Goal: Task Accomplishment & Management: Manage account settings

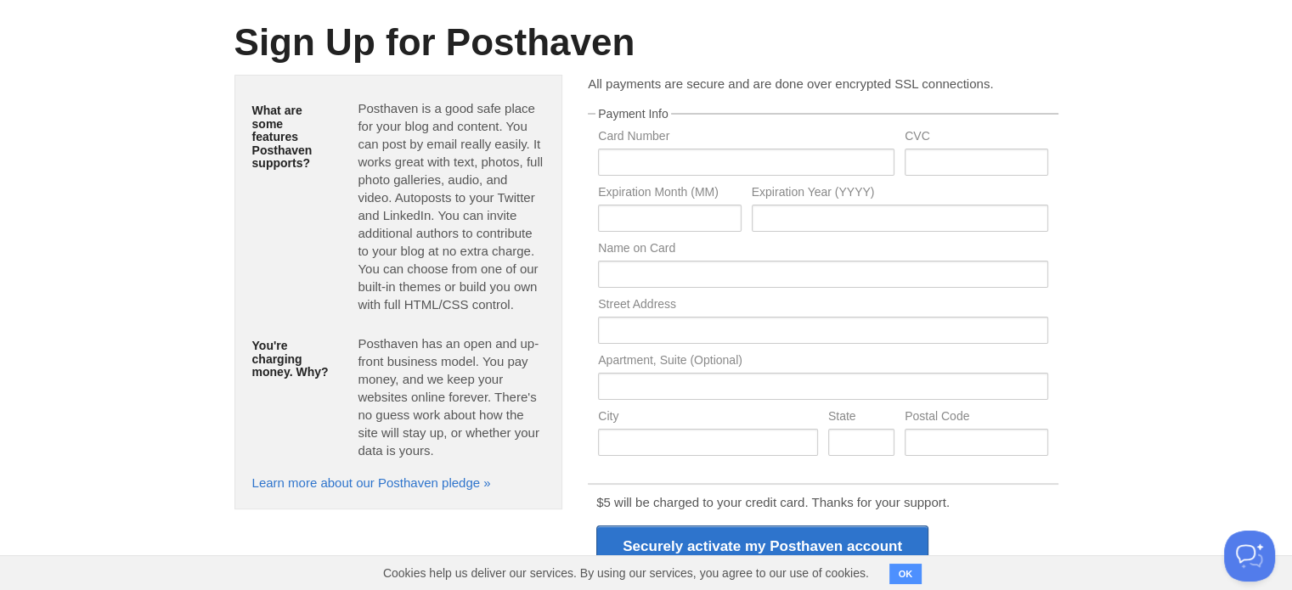
scroll to position [250, 0]
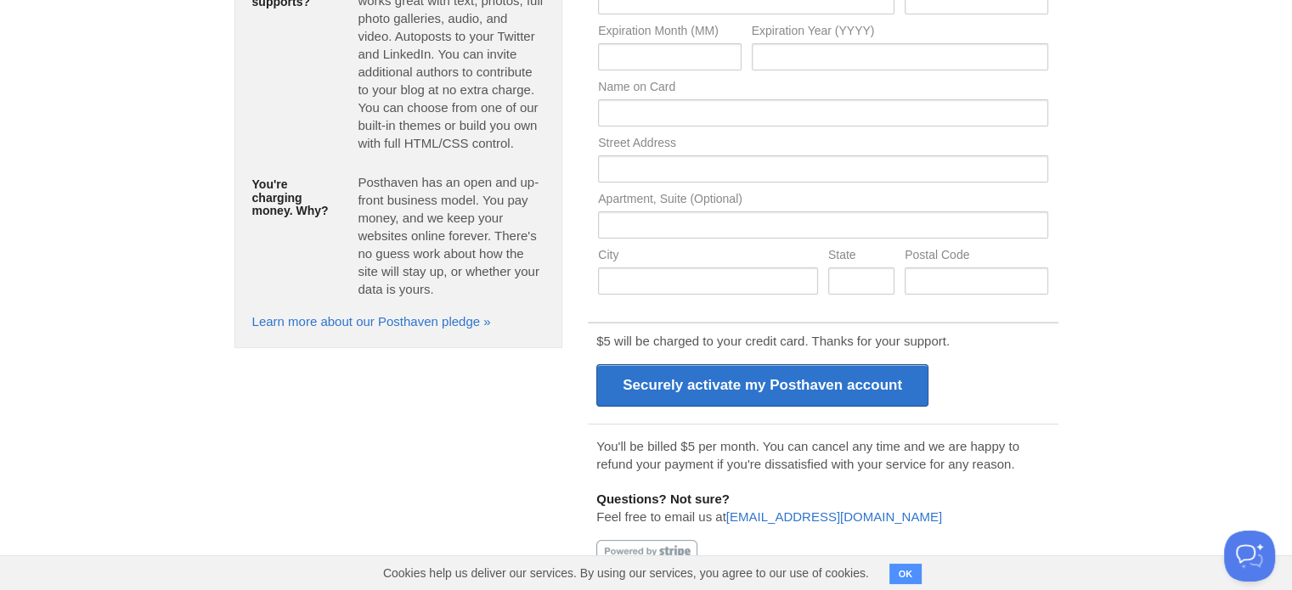
click at [904, 575] on button "OK" at bounding box center [905, 574] width 33 height 20
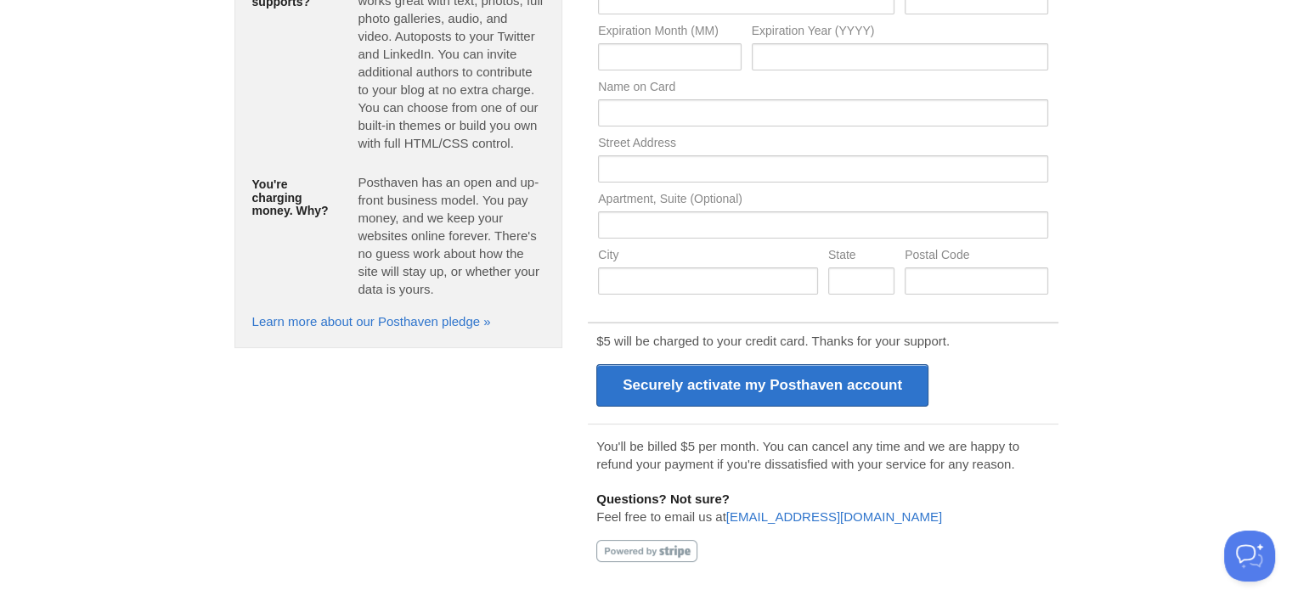
scroll to position [0, 0]
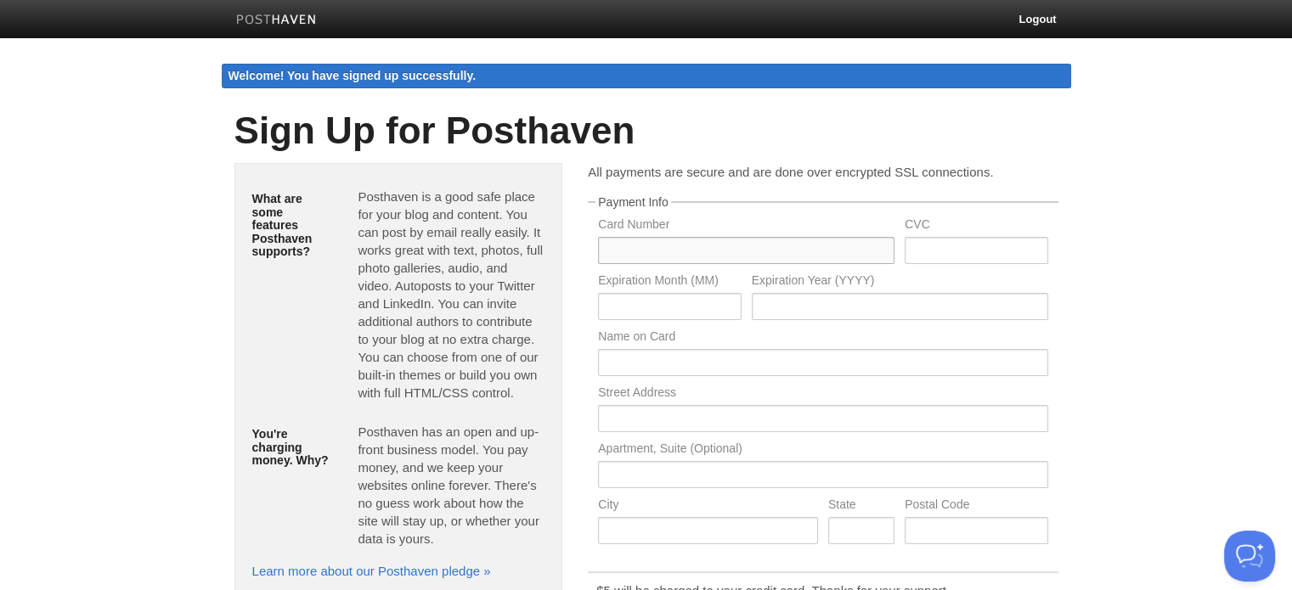
click at [666, 251] on input "text" at bounding box center [746, 250] width 296 height 27
click at [635, 249] on input "[CREDIT_CARD_NUMBER]" at bounding box center [746, 250] width 296 height 27
click at [670, 250] on input "5179 920046107200" at bounding box center [746, 250] width 296 height 27
click at [701, 242] on input "5179 9200 46107200" at bounding box center [746, 250] width 296 height 27
type input "5179 9200 4610 7200"
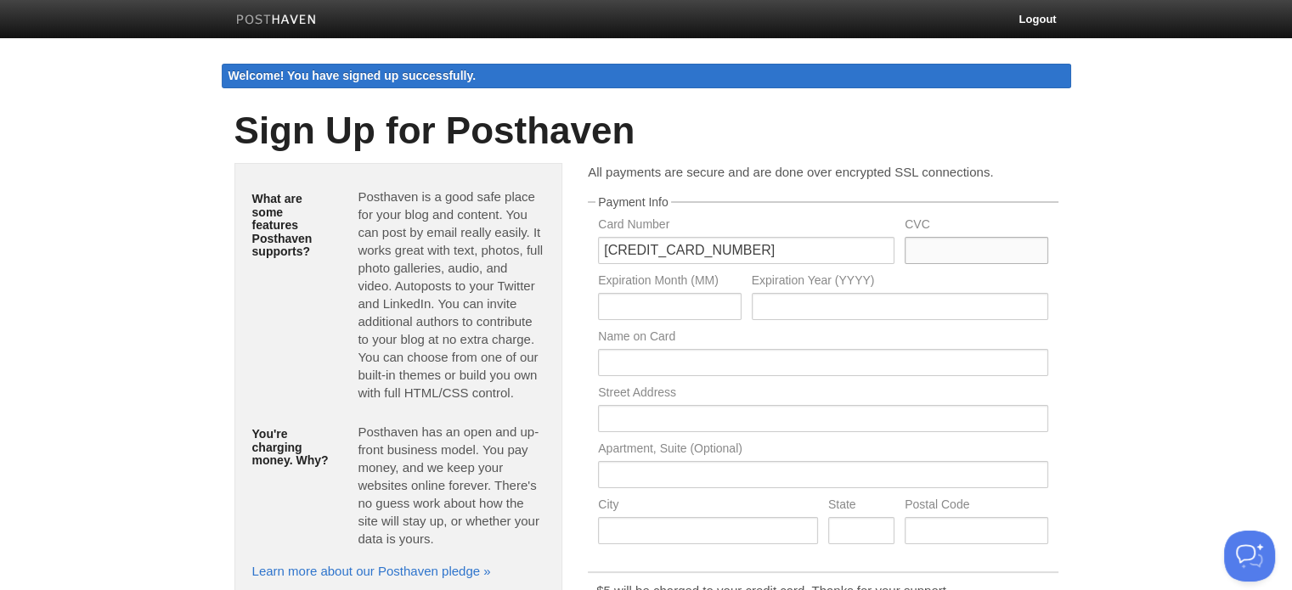
click at [914, 247] on input "text" at bounding box center [975, 250] width 143 height 27
type input "332"
drag, startPoint x: 669, startPoint y: 307, endPoint x: 550, endPoint y: 315, distance: 119.2
click at [550, 315] on div "What are some features Posthaven supports? Posthaven is a good safe place for y…" at bounding box center [646, 502] width 849 height 678
type input "10"
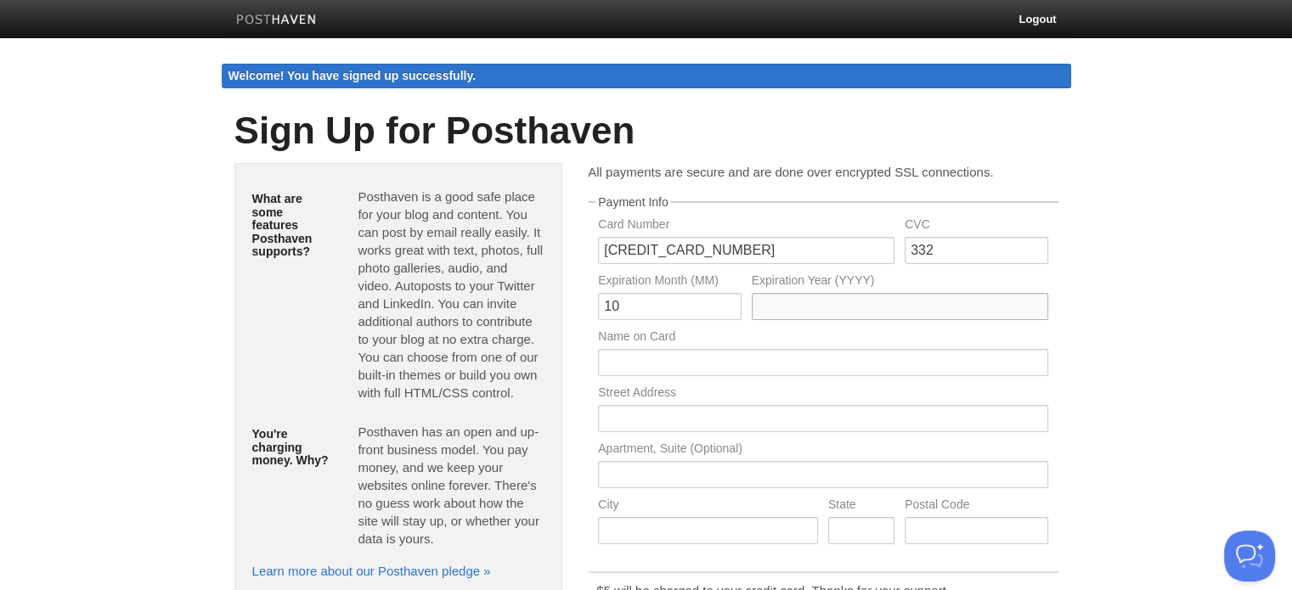
click at [765, 307] on input "text" at bounding box center [900, 306] width 296 height 27
type input "2027"
click at [682, 364] on input "text" at bounding box center [822, 362] width 449 height 27
type input "Y A MEDALIE"
click at [659, 431] on input "text" at bounding box center [822, 418] width 449 height 27
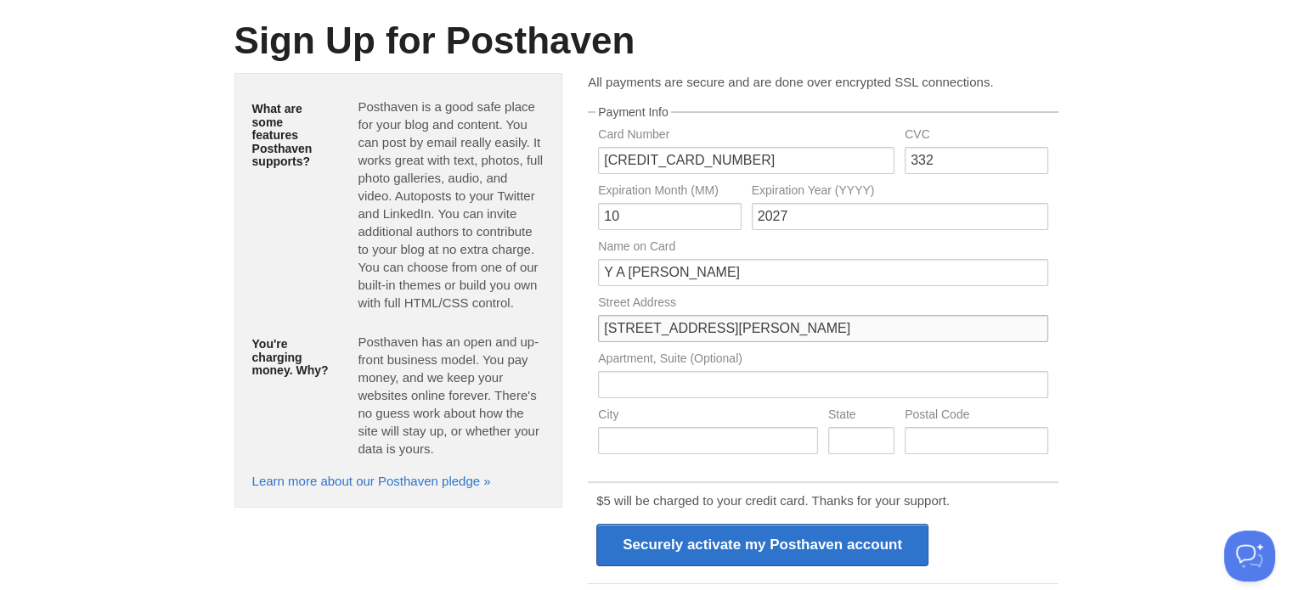
scroll to position [94, 0]
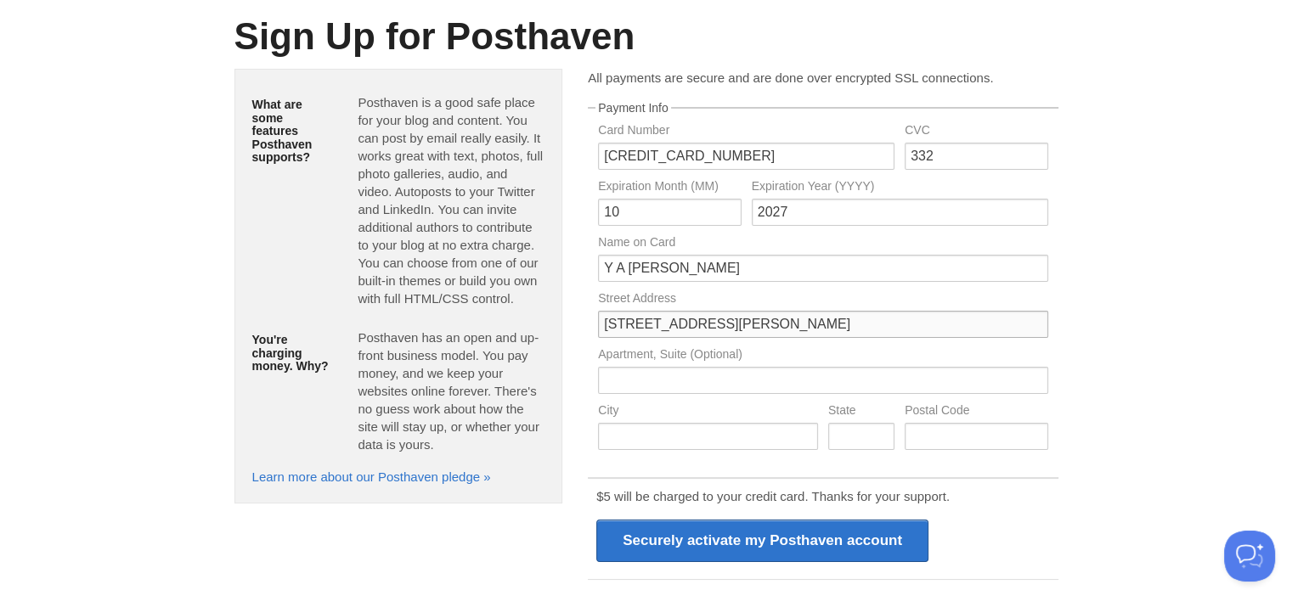
type input "71 George Storrar Dr"
click at [633, 441] on input "text" at bounding box center [708, 436] width 220 height 27
type input "Pretoria"
click at [850, 441] on input "text" at bounding box center [861, 436] width 66 height 27
type input "Gauteng"
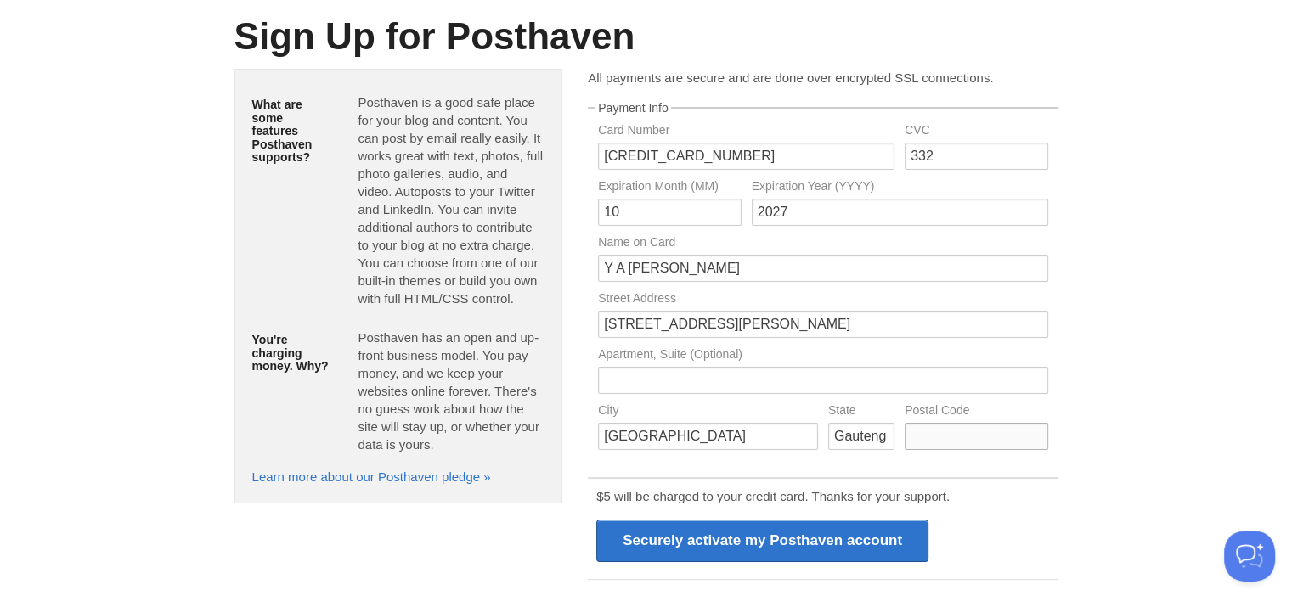
click at [926, 437] on input "text" at bounding box center [975, 436] width 143 height 27
type input "1"
type input "0181"
click at [745, 333] on input "71 George Storrar Dr" at bounding box center [822, 324] width 449 height 27
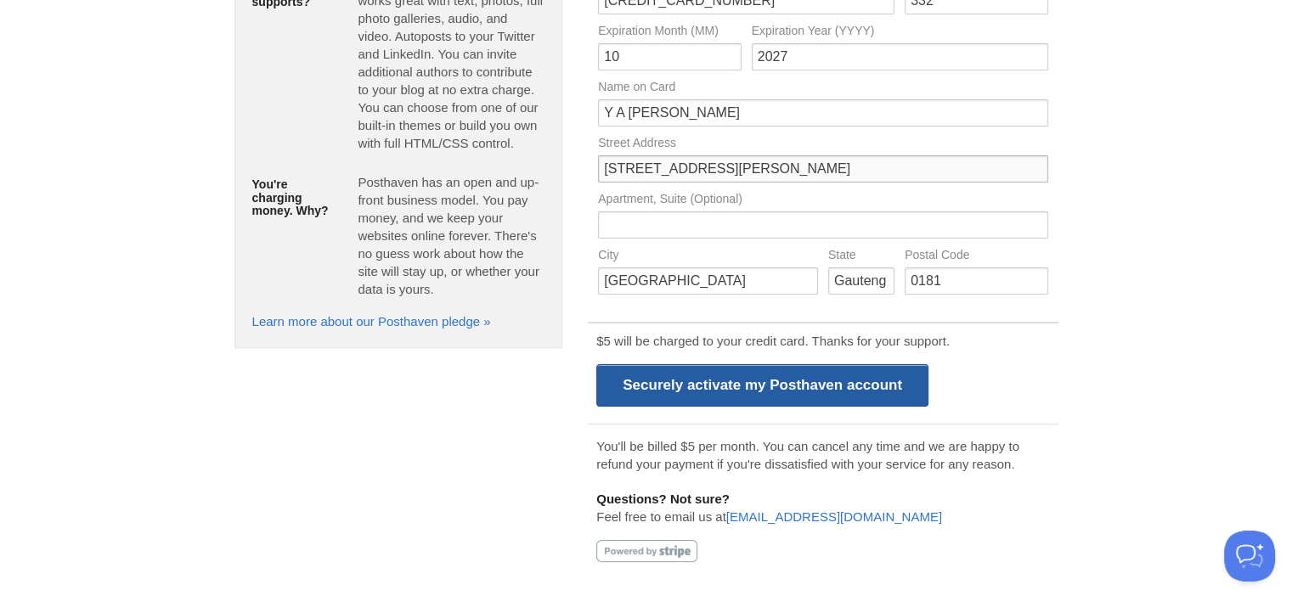
scroll to position [249, 0]
type input "71 George Storrar Dr, Groenkloof"
click at [805, 379] on input "Securely activate my Posthaven account" at bounding box center [762, 386] width 332 height 42
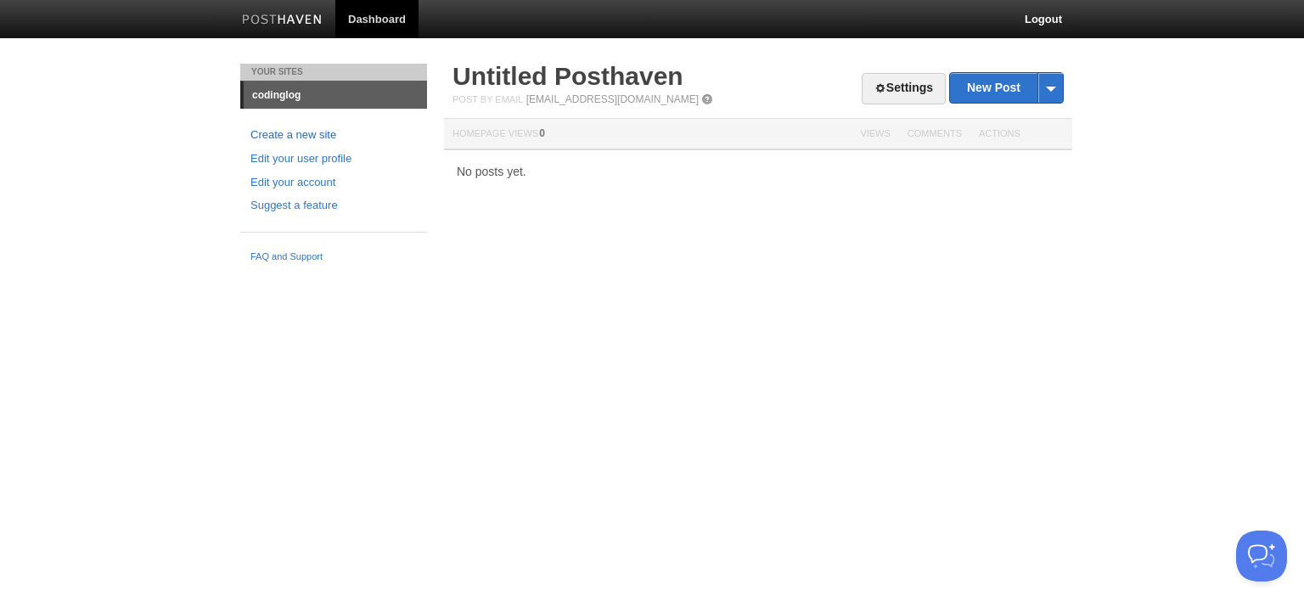
click at [324, 132] on link "Create a new site" at bounding box center [334, 136] width 166 height 18
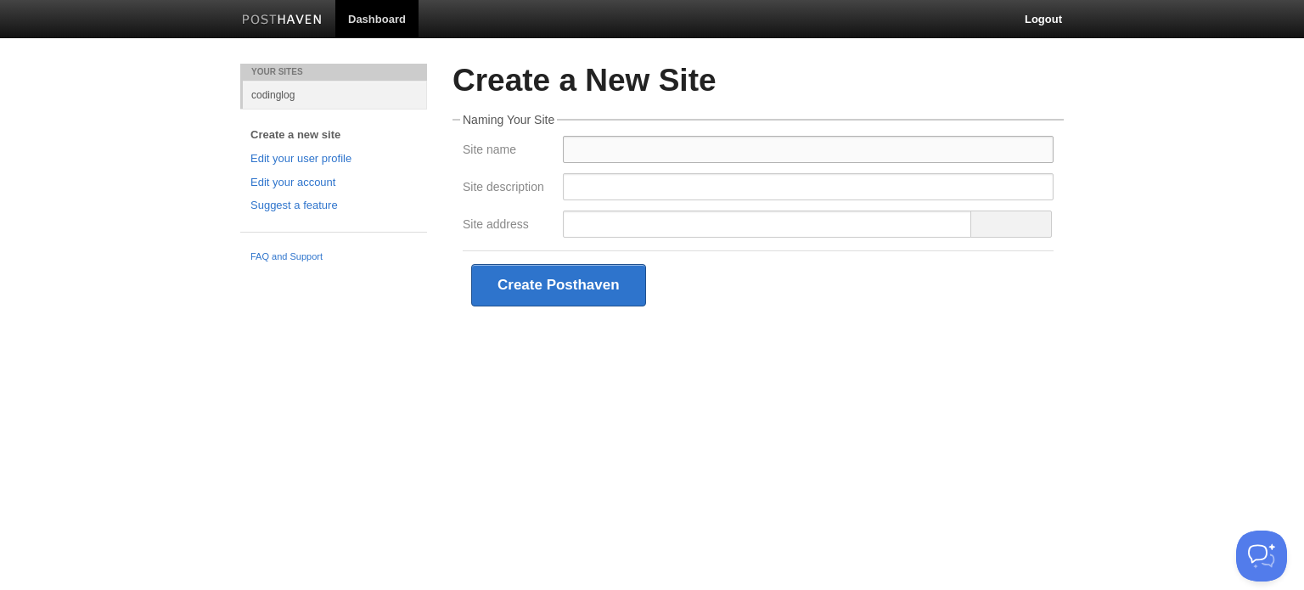
click at [581, 154] on input "Site name" at bounding box center [808, 149] width 491 height 27
click at [311, 94] on link "codinglog" at bounding box center [335, 95] width 184 height 28
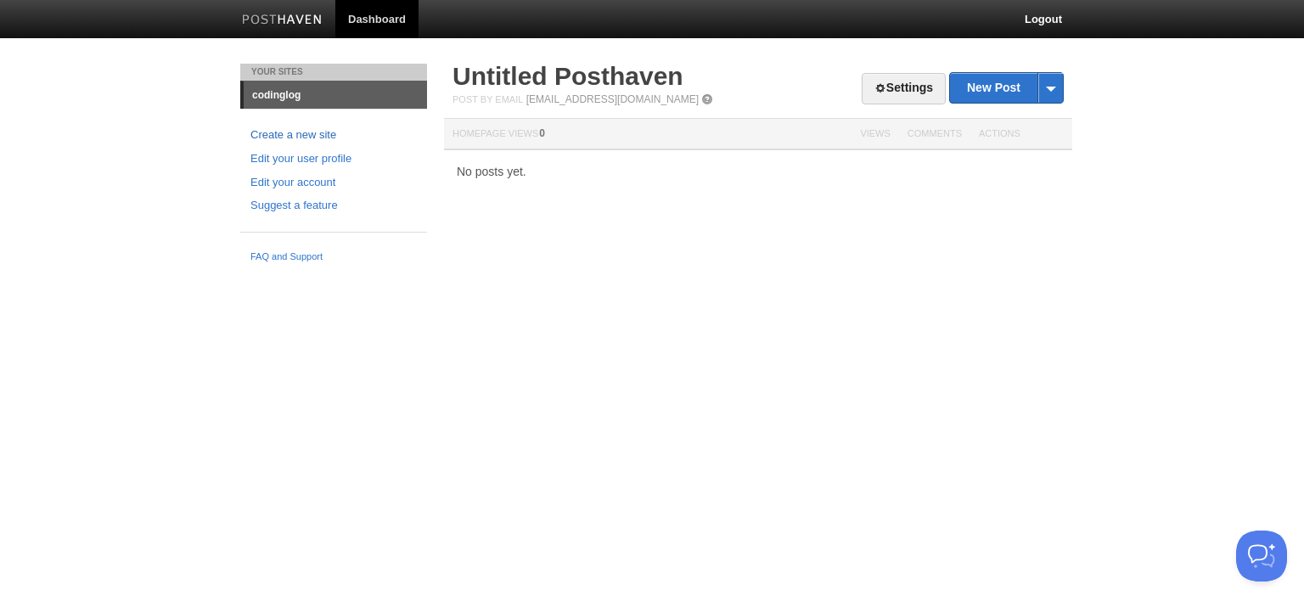
click at [313, 135] on link "Create a new site" at bounding box center [334, 136] width 166 height 18
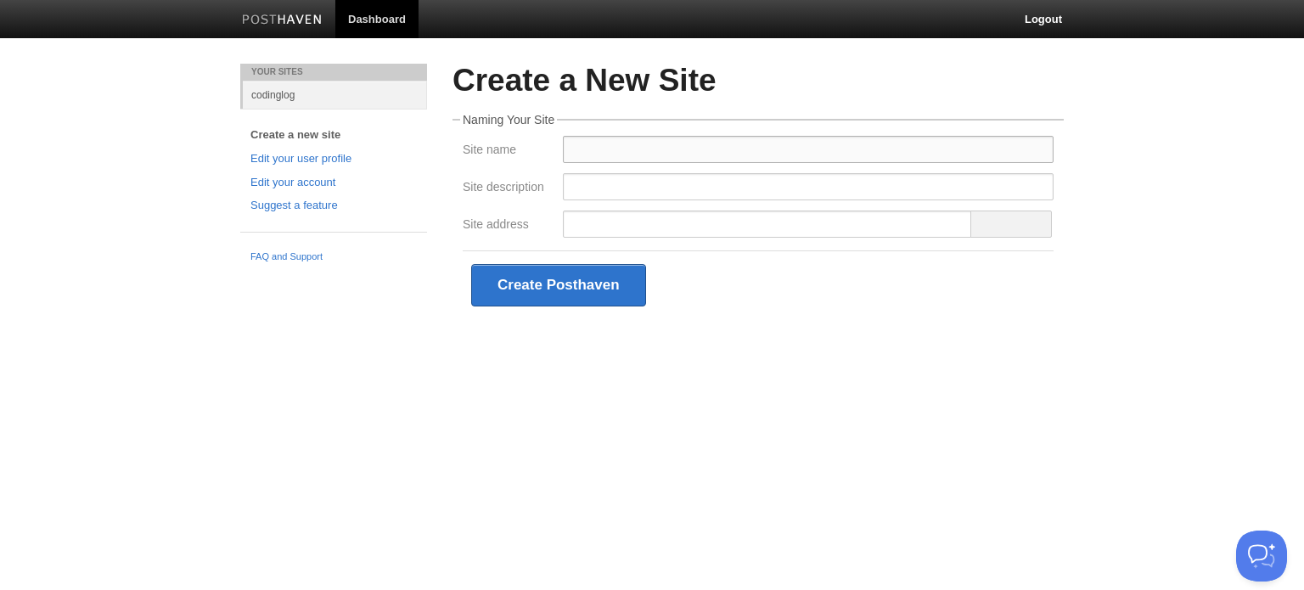
click at [571, 152] on input "Site name" at bounding box center [808, 149] width 491 height 27
click at [594, 146] on input "Izzys Coding Journal" at bounding box center [808, 149] width 491 height 27
click at [700, 149] on input "[PERSON_NAME]'s Coding Journal" at bounding box center [808, 149] width 491 height 27
drag, startPoint x: 700, startPoint y: 149, endPoint x: 654, endPoint y: 149, distance: 45.9
click at [654, 149] on input "[PERSON_NAME]'s Coding Journal" at bounding box center [808, 149] width 491 height 27
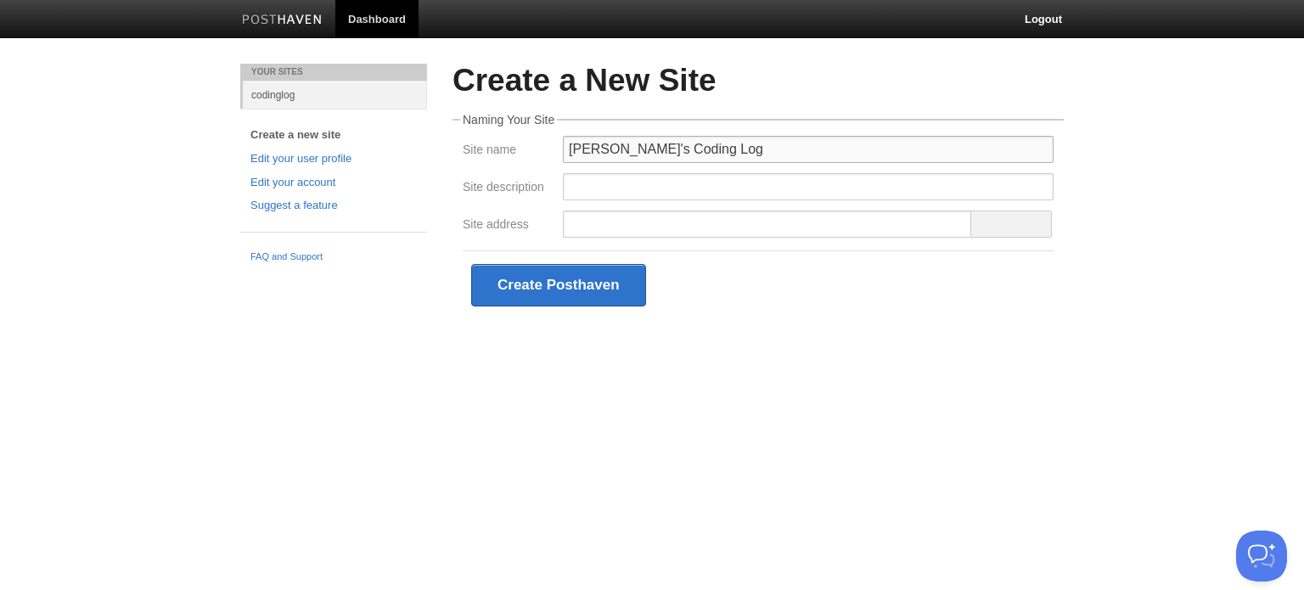
type input "Izzy's Coding Log"
click at [637, 183] on input "Site description" at bounding box center [808, 186] width 491 height 27
drag, startPoint x: 894, startPoint y: 193, endPoint x: 783, endPoint y: 182, distance: 111.8
click at [783, 182] on input "Daily logs of everything I did on my coding journey" at bounding box center [808, 186] width 491 height 27
type input "Daily logs of everything I did on my learning how to code journey"
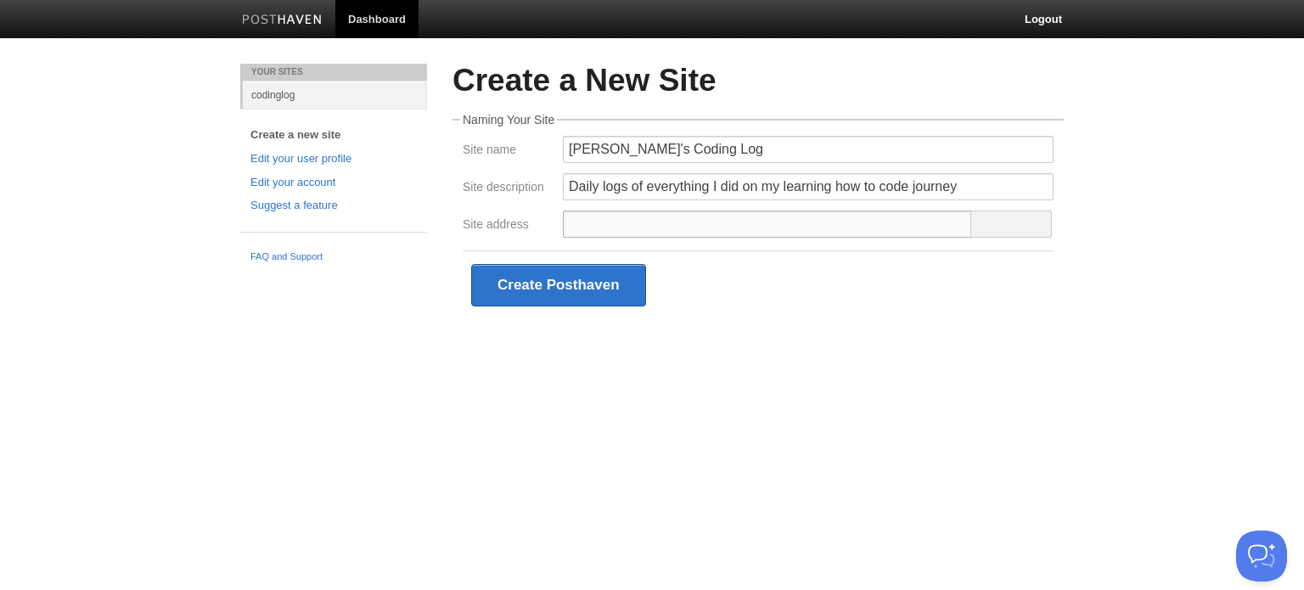
click at [671, 217] on input "Site address" at bounding box center [767, 224] width 409 height 27
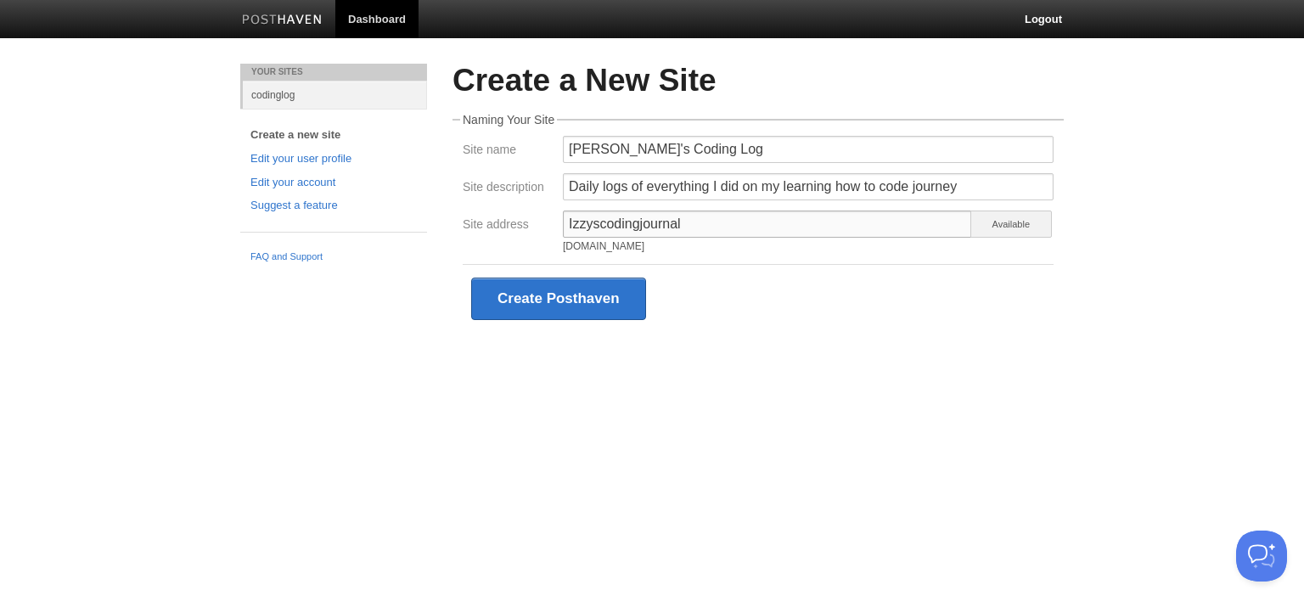
type input "Izzyscodingjournal"
drag, startPoint x: 684, startPoint y: 152, endPoint x: 652, endPoint y: 151, distance: 31.4
click at [652, 151] on input "Izzy's Coding Log" at bounding box center [808, 149] width 491 height 27
type input "[PERSON_NAME]'s Coding Journal"
click at [605, 295] on button "Create Posthaven" at bounding box center [558, 299] width 175 height 42
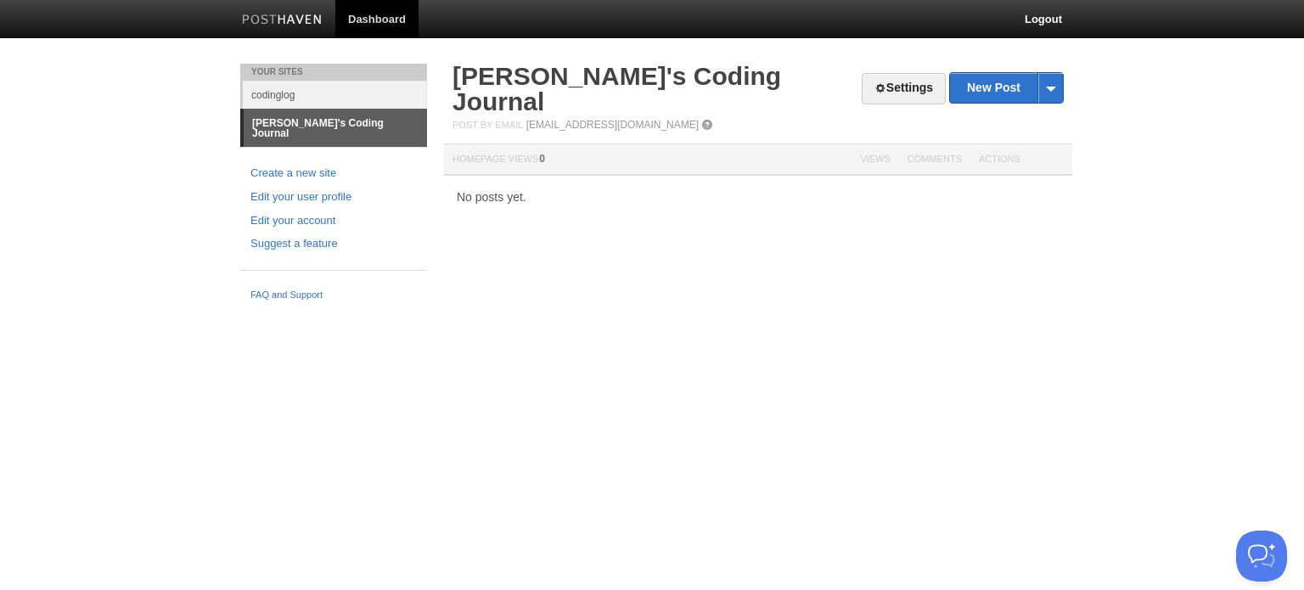
click at [387, 127] on link "[PERSON_NAME]'s Coding Journal" at bounding box center [335, 128] width 183 height 37
click at [904, 78] on link "Settings" at bounding box center [904, 88] width 84 height 31
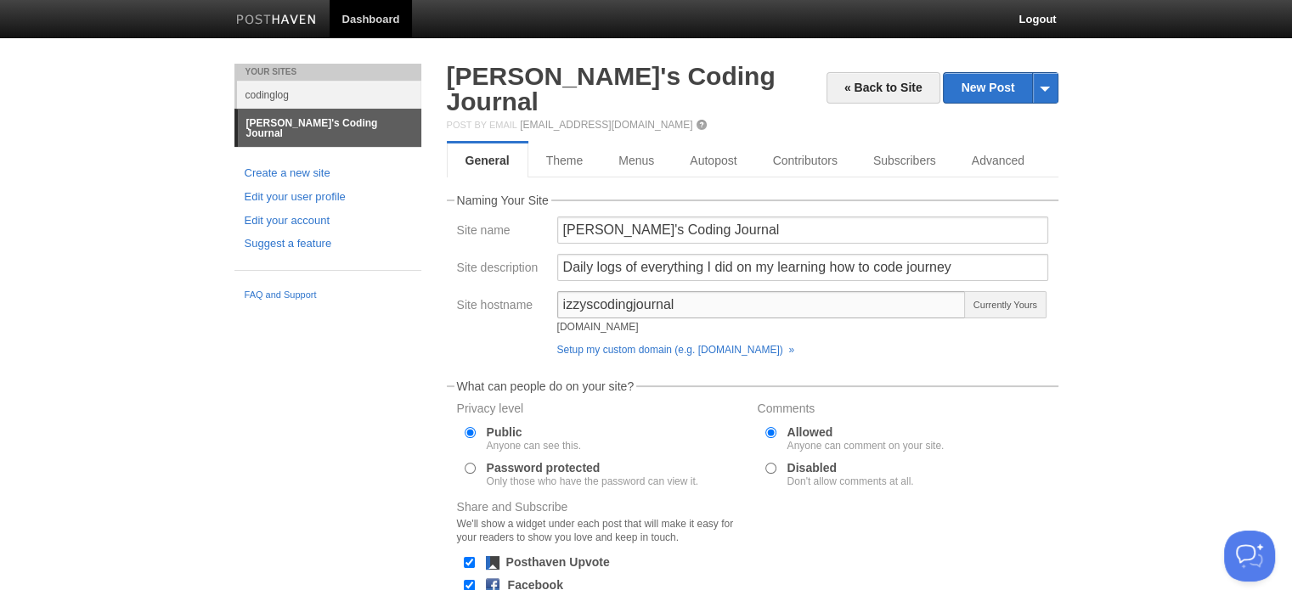
click at [719, 291] on input "izzyscodingjournal" at bounding box center [761, 304] width 409 height 27
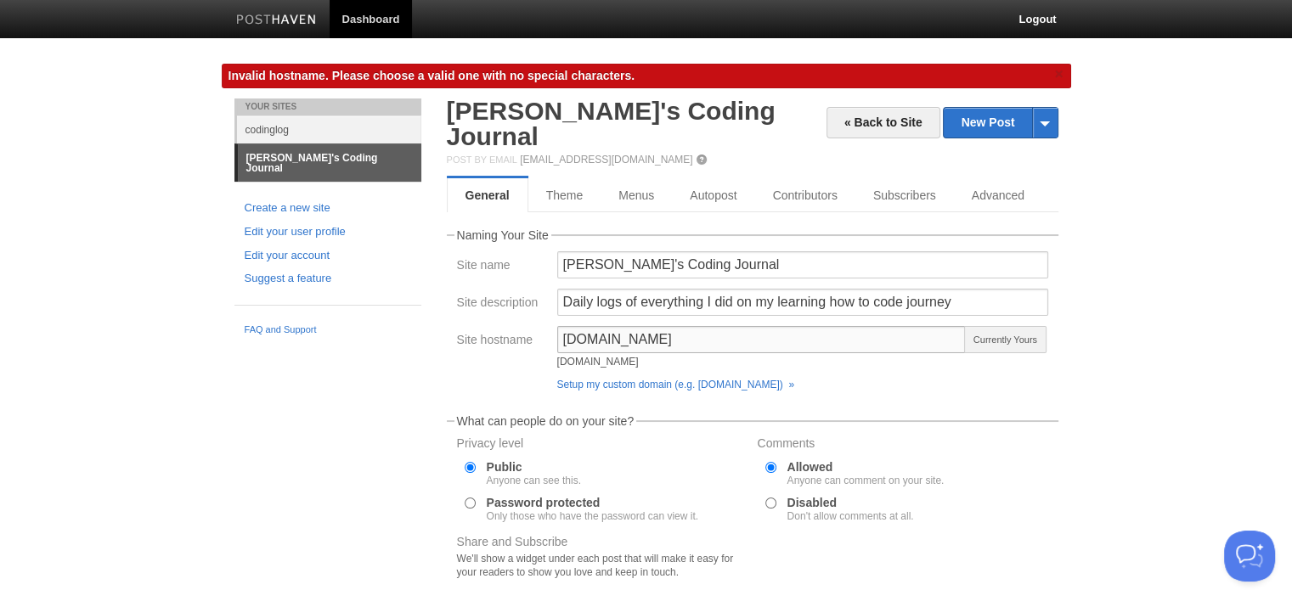
drag, startPoint x: 703, startPoint y: 308, endPoint x: 671, endPoint y: 307, distance: 32.3
click at [671, 326] on input "izzyscodingjournal.com" at bounding box center [761, 339] width 409 height 27
click at [512, 353] on div "Site hostname izzyscodingjourna izzyscodingjourna.posthaven.com Available Setup…" at bounding box center [752, 362] width 601 height 72
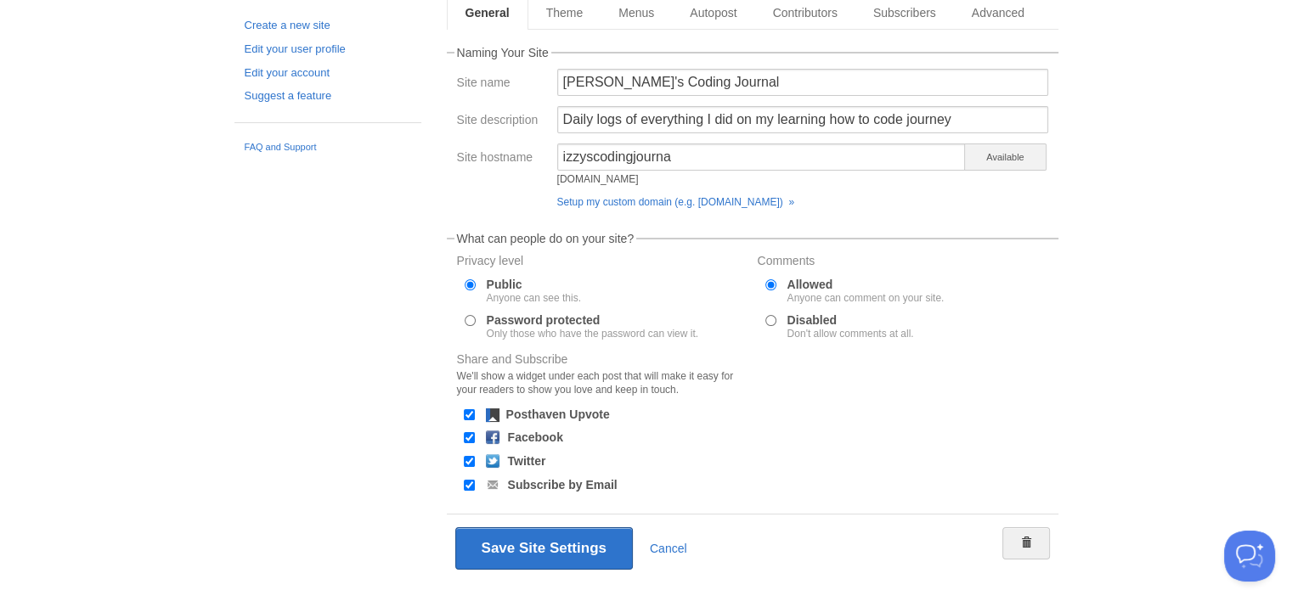
scroll to position [145, 0]
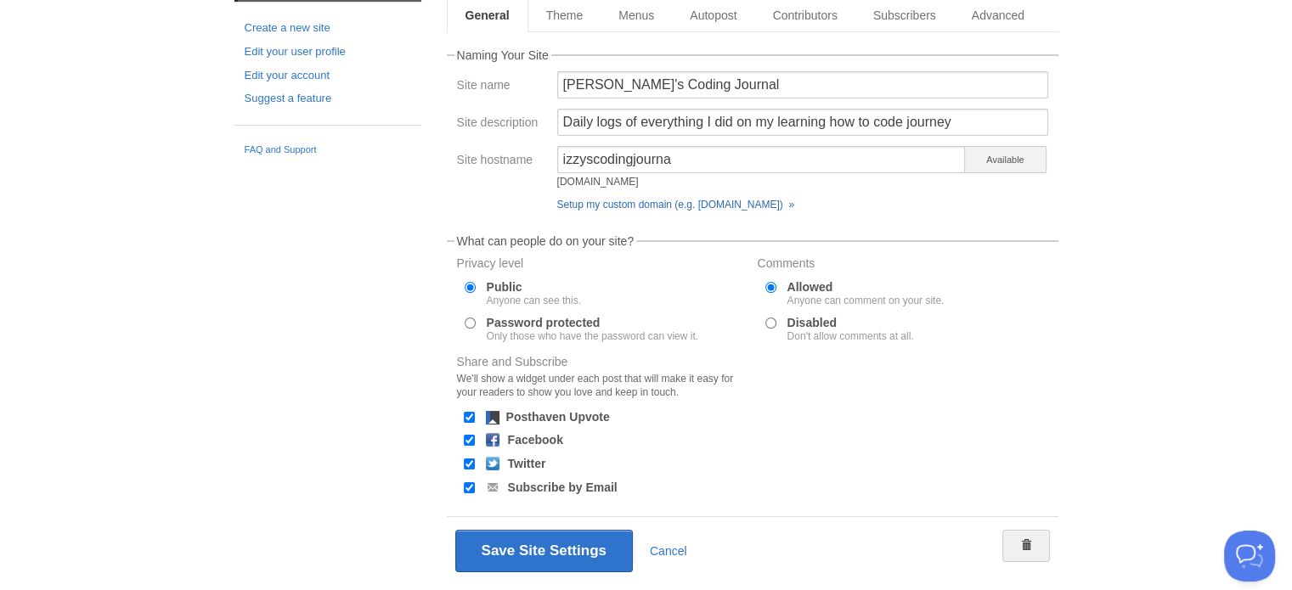
click at [675, 199] on link "Setup my custom domain (e.g. [DOMAIN_NAME]) »" at bounding box center [675, 205] width 237 height 12
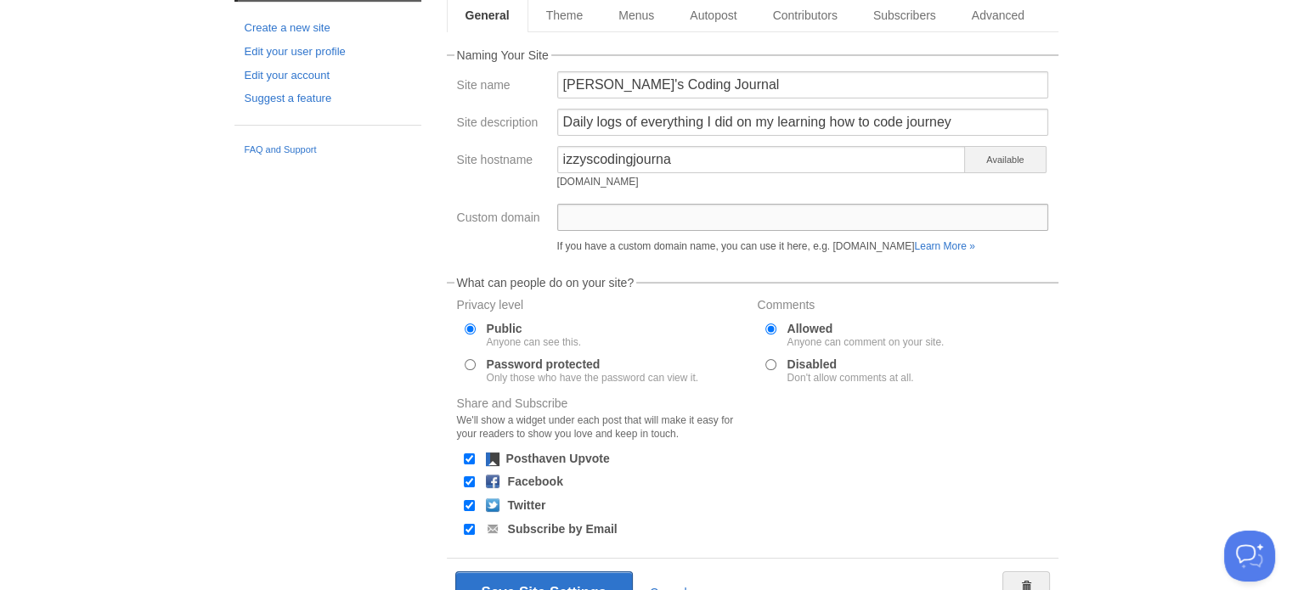
click at [647, 204] on input "Custom domain" at bounding box center [802, 217] width 491 height 27
click at [681, 146] on input "izzyscodingjourna" at bounding box center [761, 159] width 409 height 27
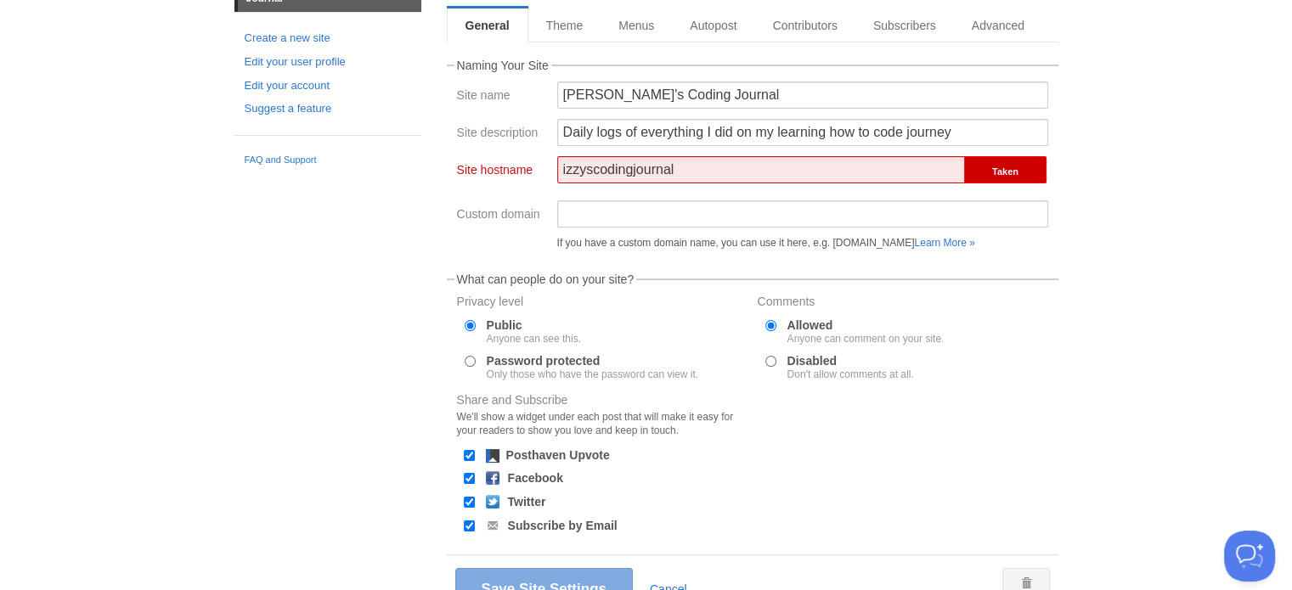
scroll to position [135, 0]
type input "izzyscodingjournal"
click at [662, 583] on link "Cancel" at bounding box center [668, 590] width 37 height 14
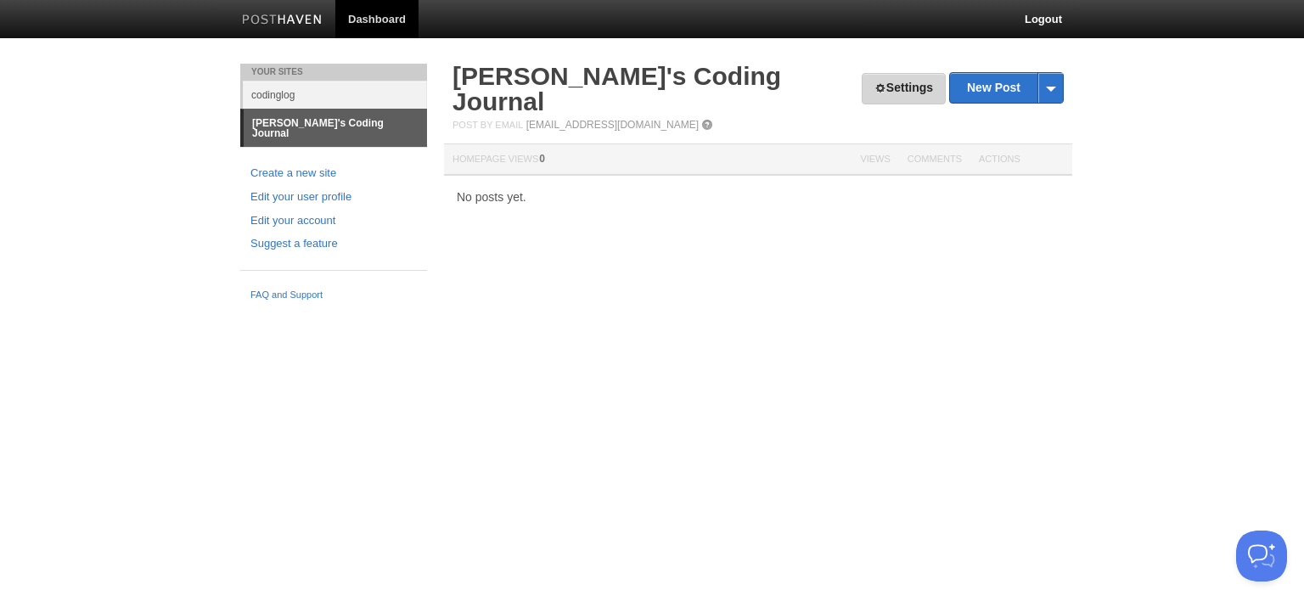
click at [916, 91] on link "Settings" at bounding box center [904, 88] width 84 height 31
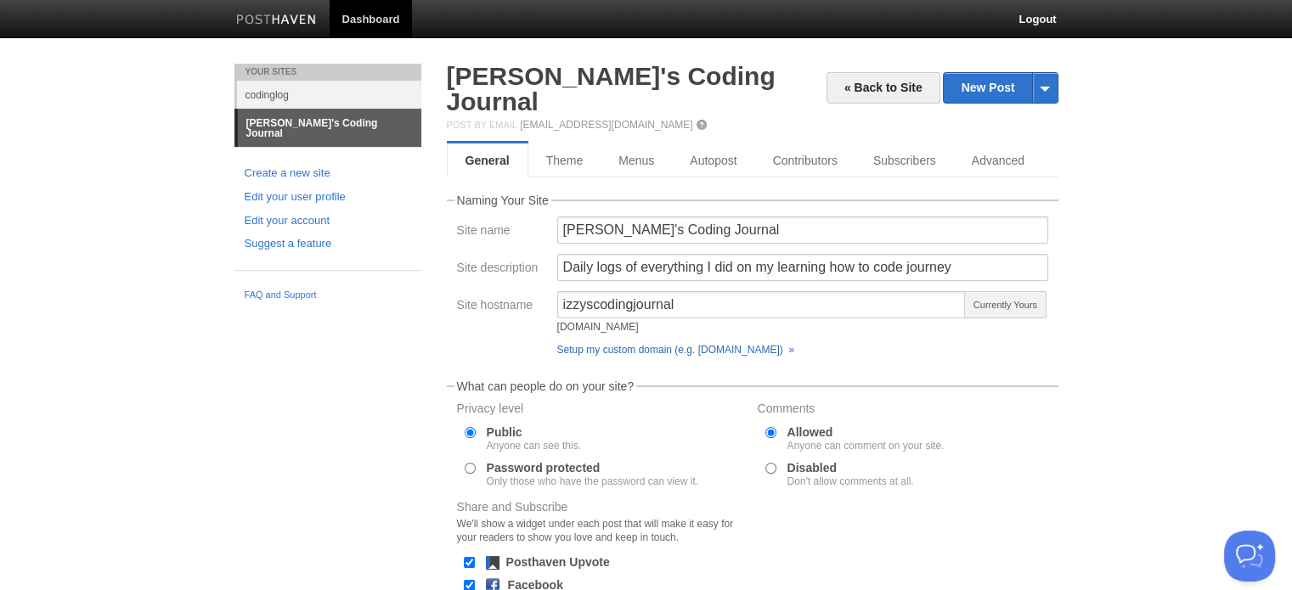
click at [679, 344] on link "Setup my custom domain (e.g. [DOMAIN_NAME]) »" at bounding box center [675, 350] width 237 height 12
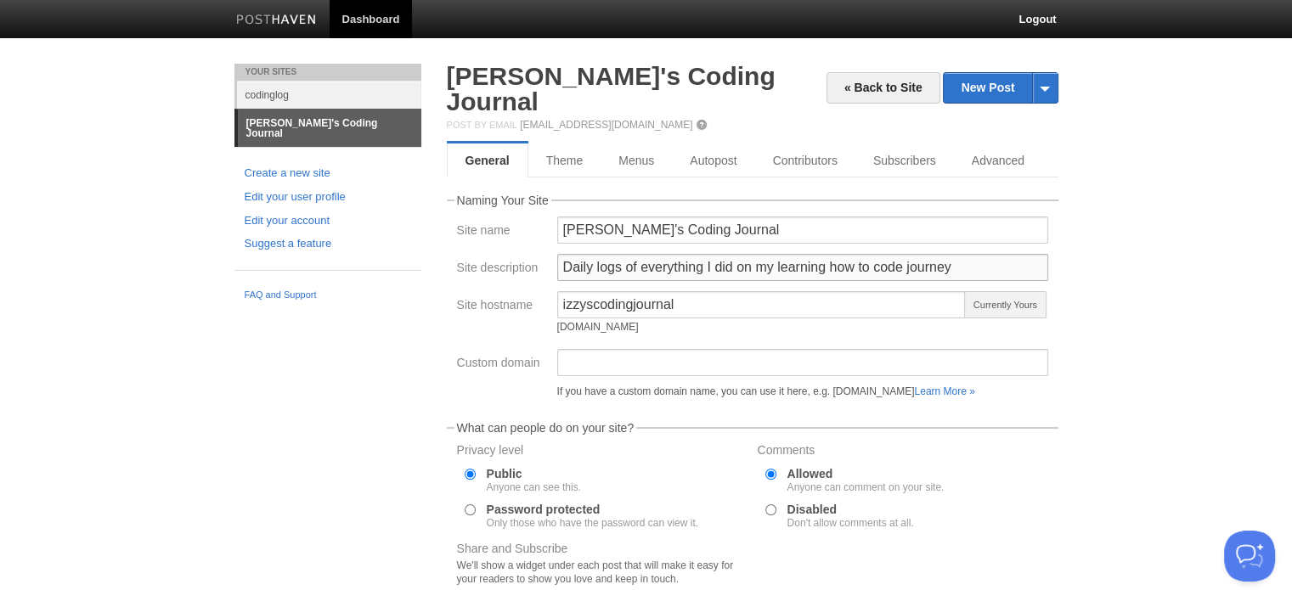
drag, startPoint x: 960, startPoint y: 245, endPoint x: 629, endPoint y: 247, distance: 331.2
click at [629, 254] on input "Daily logs of everything I did on my learning how to code journey" at bounding box center [802, 267] width 491 height 27
click at [597, 254] on input "Daily logs" at bounding box center [802, 267] width 491 height 27
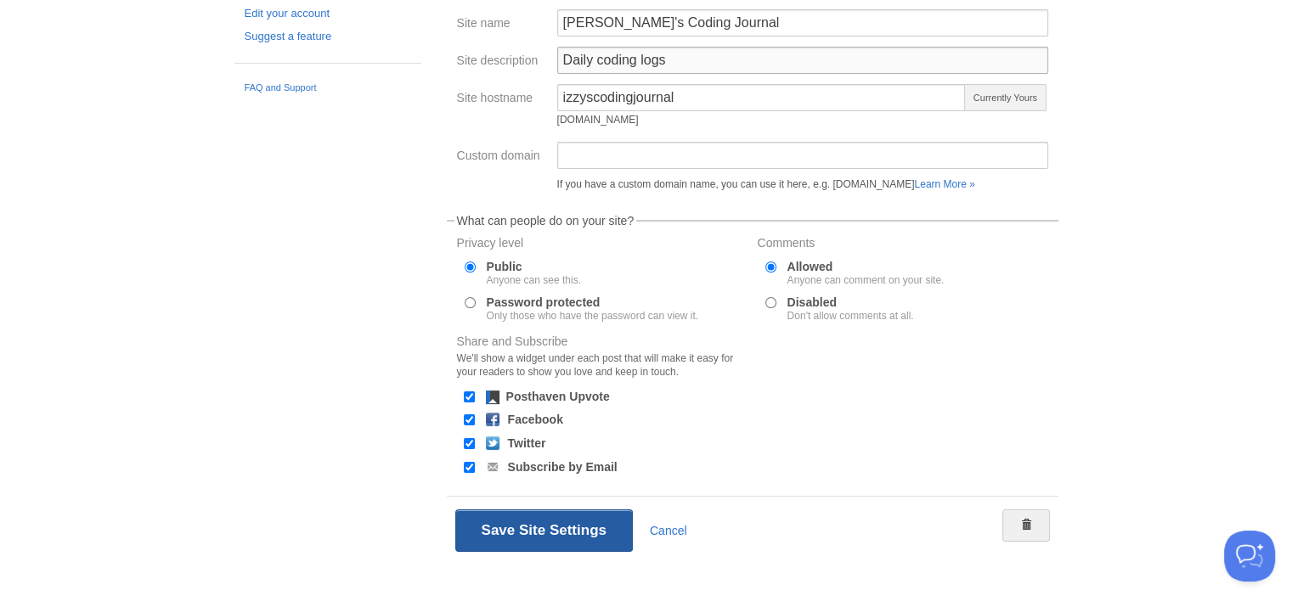
type input "Daily coding logs"
click at [592, 511] on button "Save Site Settings" at bounding box center [543, 531] width 177 height 42
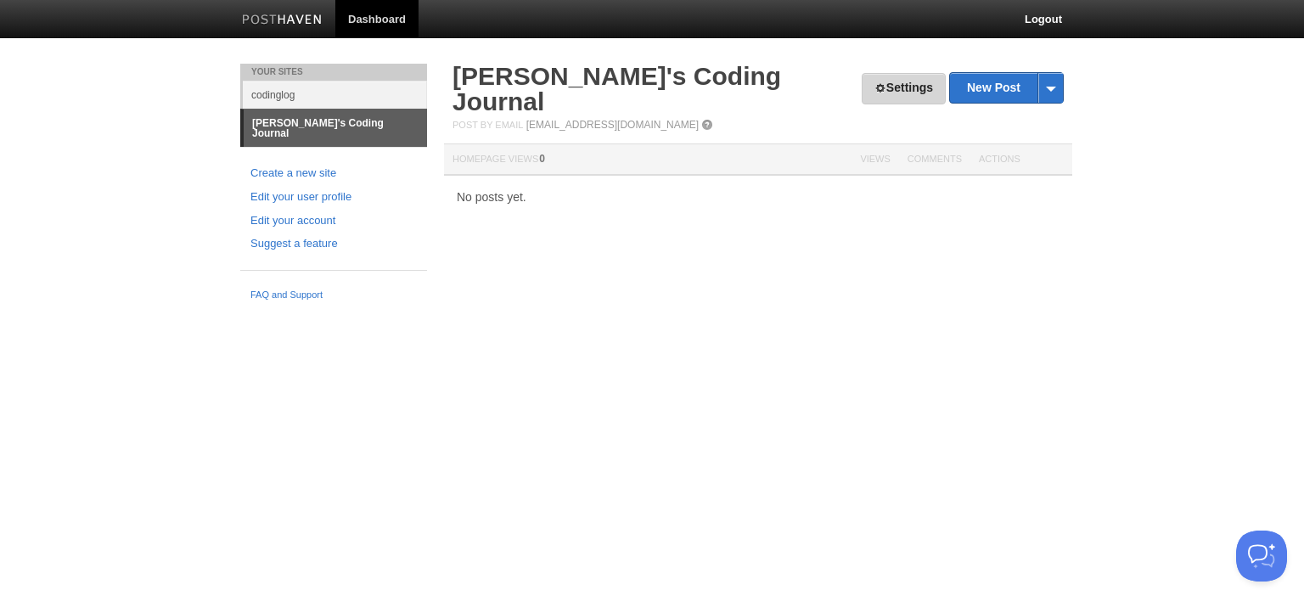
click at [891, 83] on link "Settings" at bounding box center [904, 88] width 84 height 31
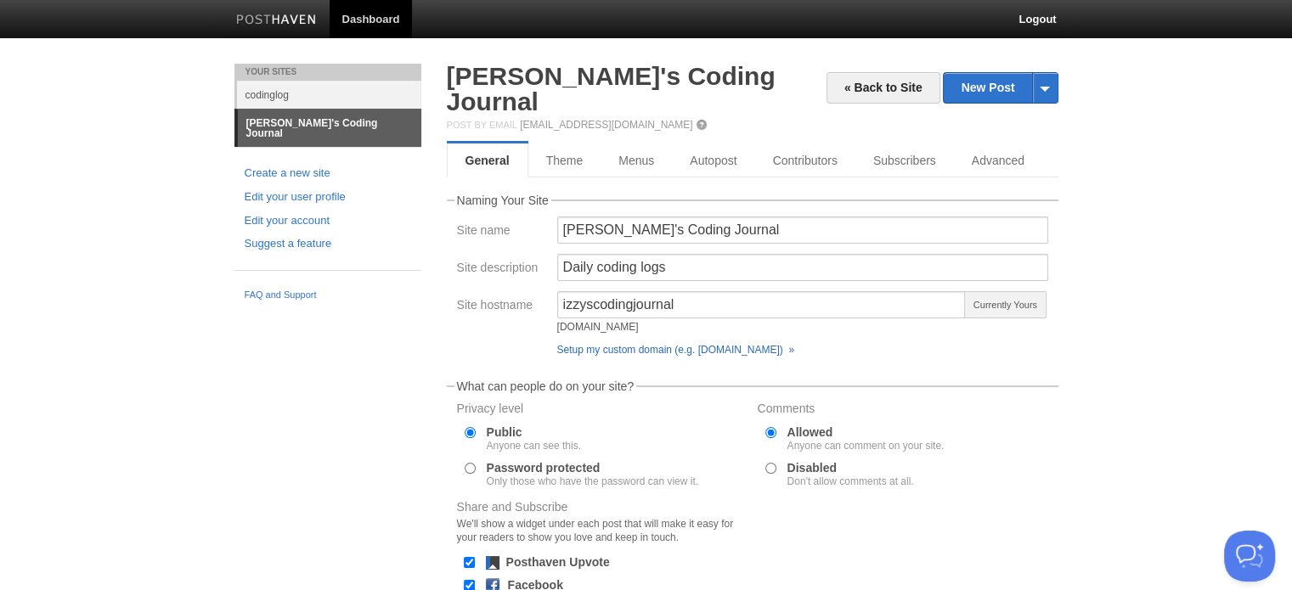
click at [689, 344] on link "Setup my custom domain (e.g. [DOMAIN_NAME]) »" at bounding box center [675, 350] width 237 height 12
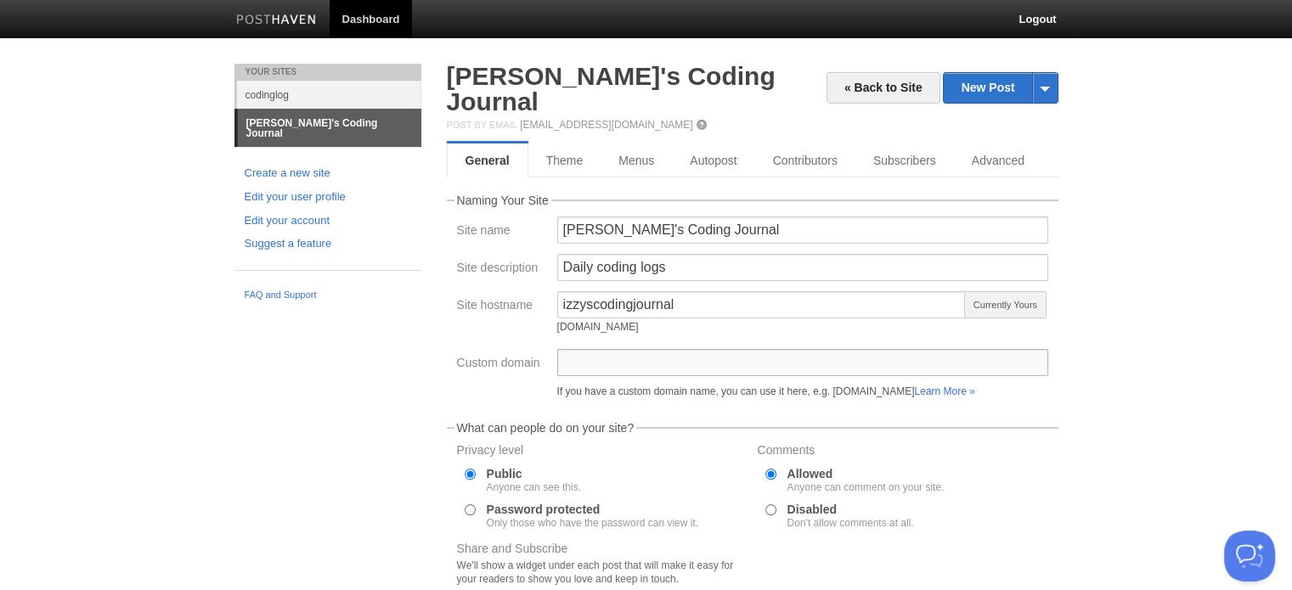
click at [611, 349] on input "Custom domain" at bounding box center [802, 362] width 491 height 27
type input "b"
type input "j"
type input "[DOMAIN_NAME]"
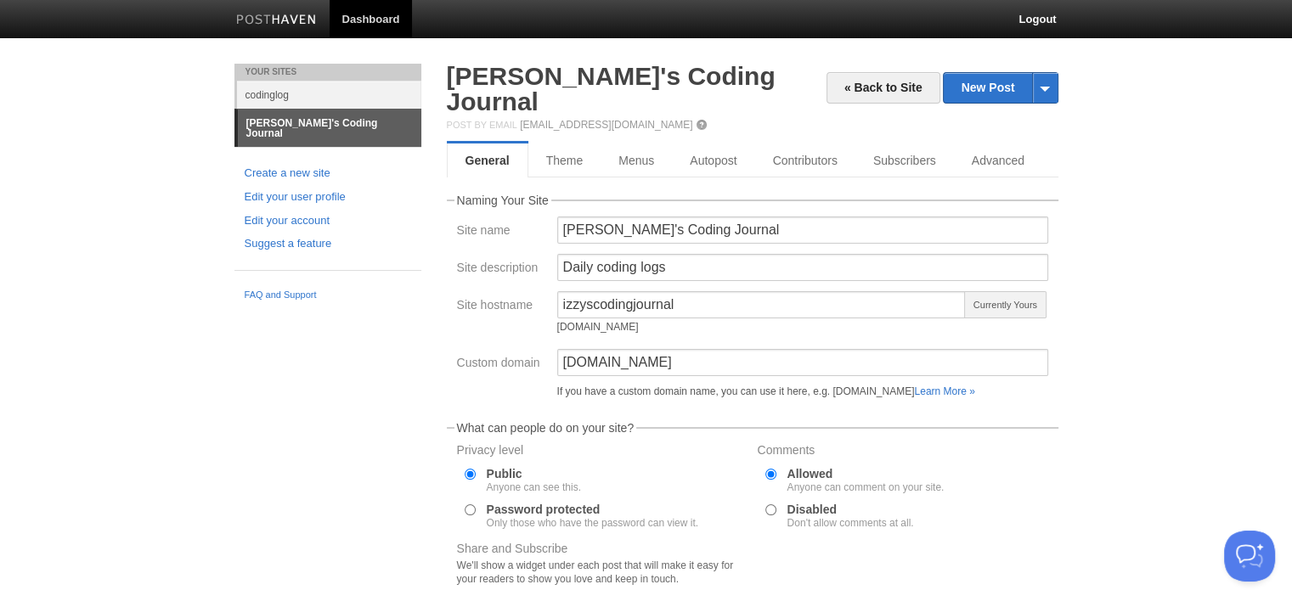
click at [1100, 318] on body "Dashboard Logout Your Sites codinglog [PERSON_NAME]'s Coding Journal Create a n…" at bounding box center [646, 411] width 1292 height 822
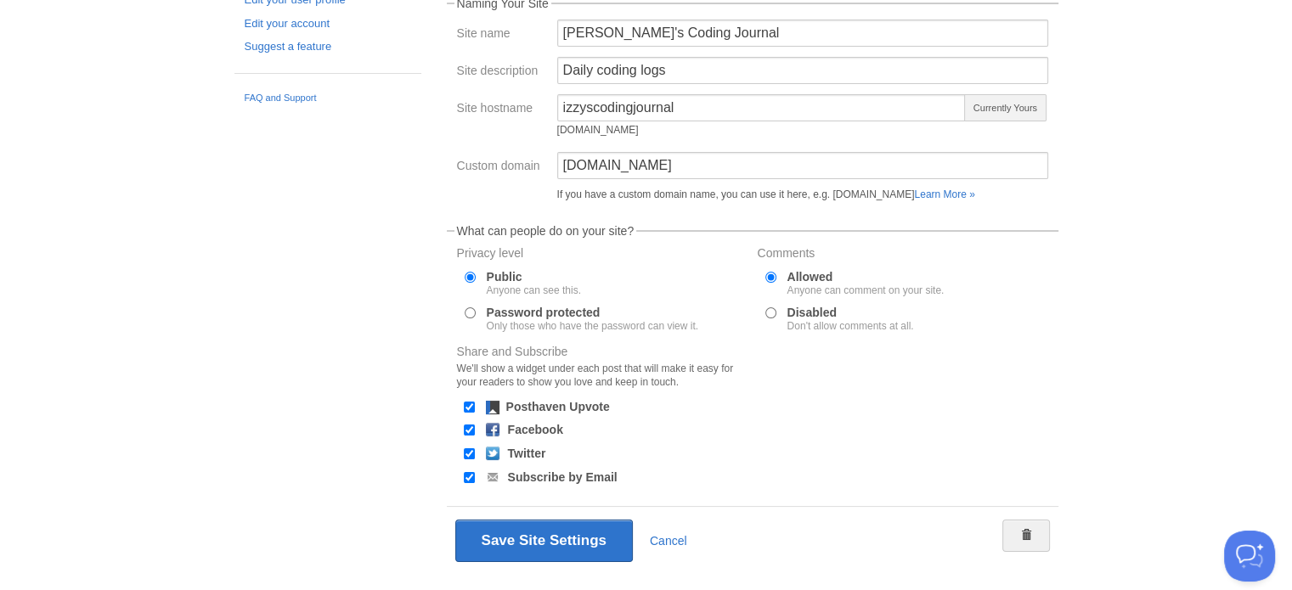
scroll to position [207, 0]
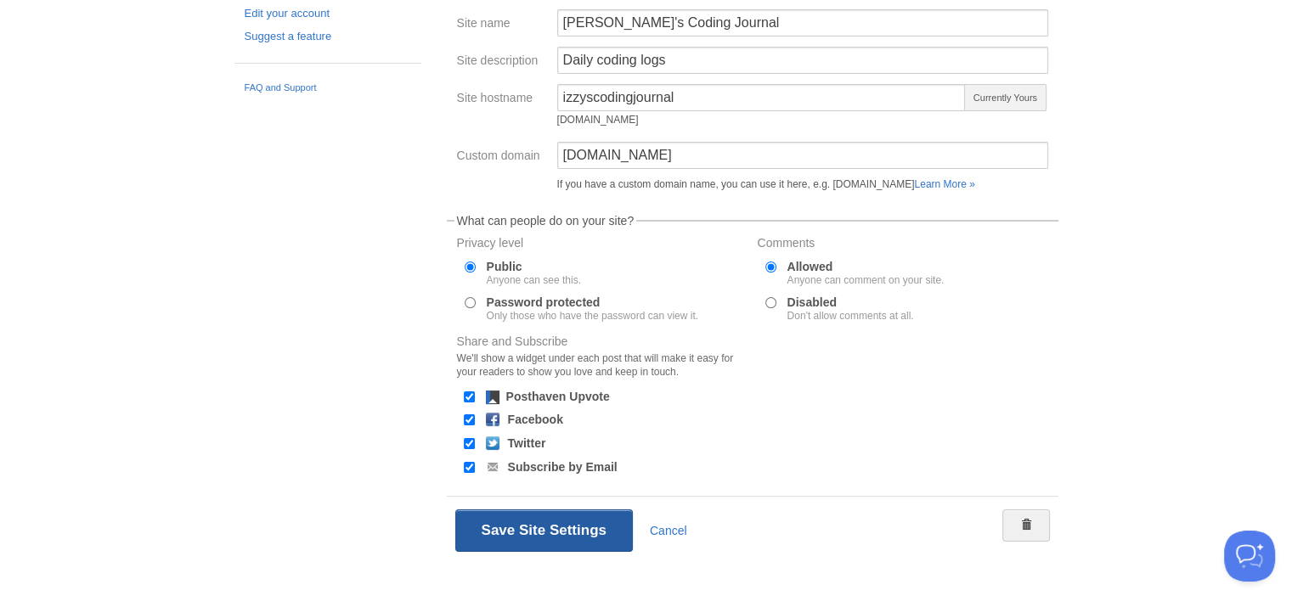
click at [566, 515] on button "Save Site Settings" at bounding box center [543, 531] width 177 height 42
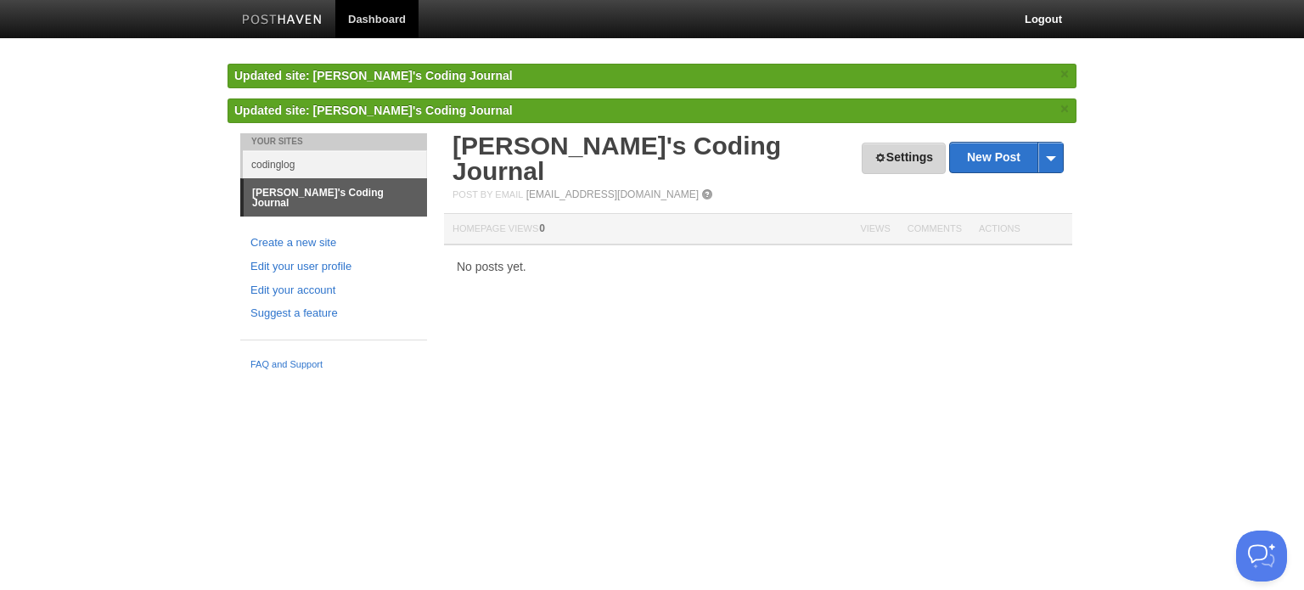
click at [887, 149] on link "Settings" at bounding box center [904, 158] width 84 height 31
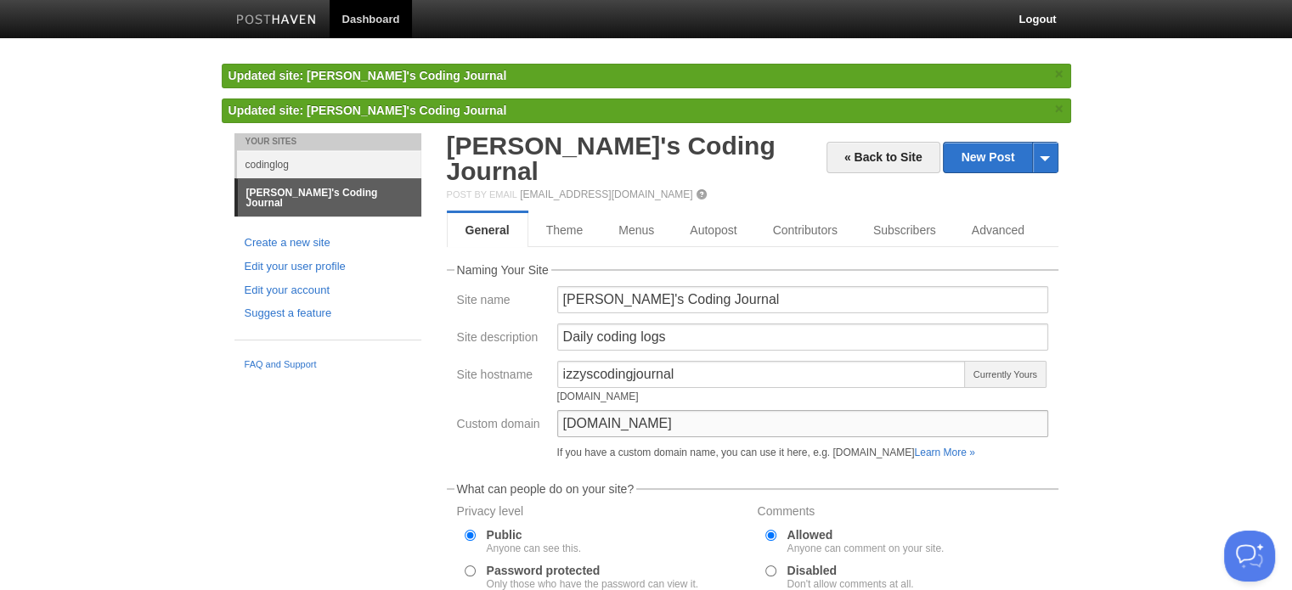
click at [727, 410] on input "[DOMAIN_NAME]" at bounding box center [802, 423] width 491 height 27
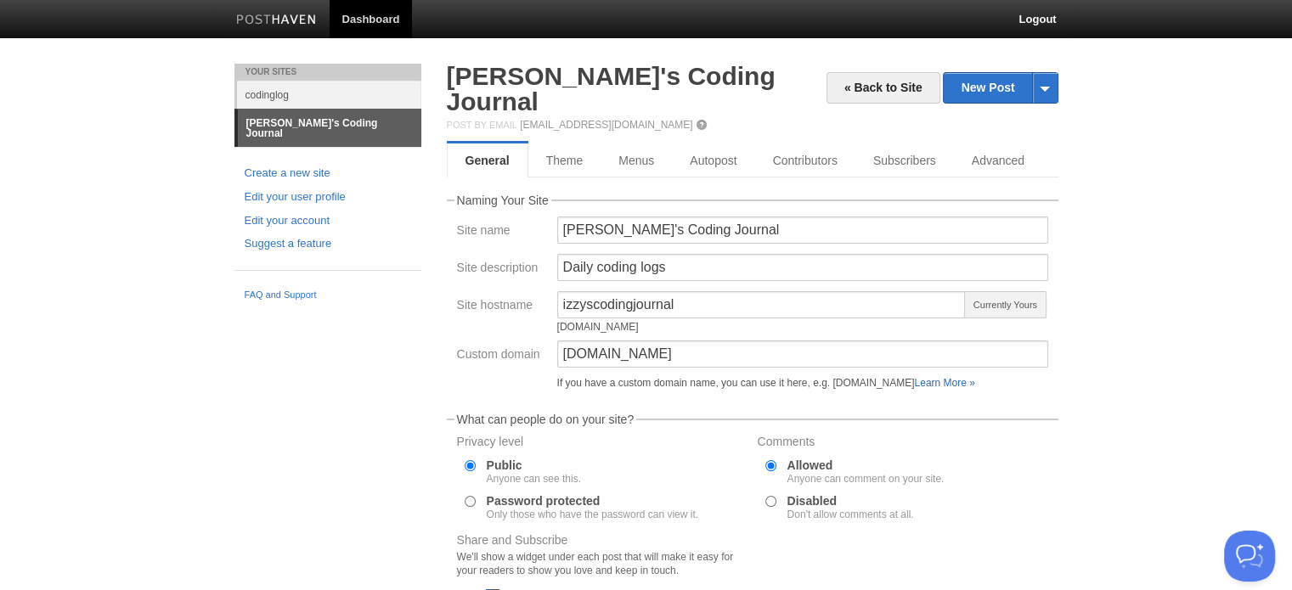
click at [974, 377] on link "Learn More »" at bounding box center [944, 383] width 60 height 12
click at [751, 341] on input "[DOMAIN_NAME]" at bounding box center [802, 354] width 491 height 27
drag, startPoint x: 605, startPoint y: 334, endPoint x: 511, endPoint y: 327, distance: 93.7
click at [511, 341] on div "Custom domain [DOMAIN_NAME] If you have a custom domain name, you can use it he…" at bounding box center [752, 369] width 601 height 56
